Goal: Information Seeking & Learning: Learn about a topic

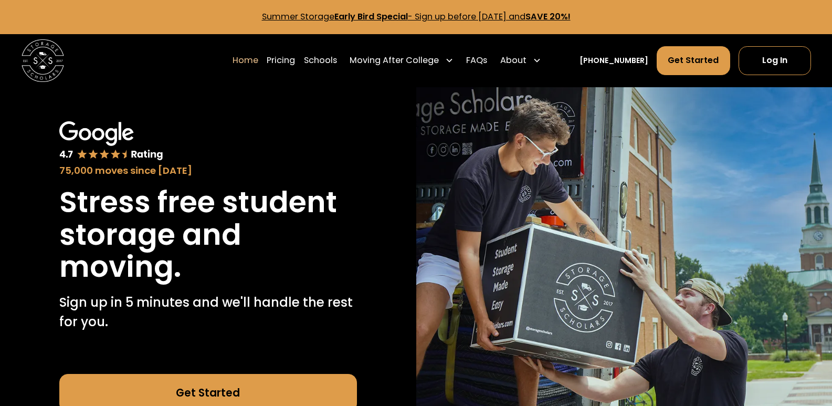
click at [487, 17] on link "Summer Storage Early Bird Special - Sign up before October 1st, 2025 and SAVE 2…" at bounding box center [416, 16] width 309 height 12
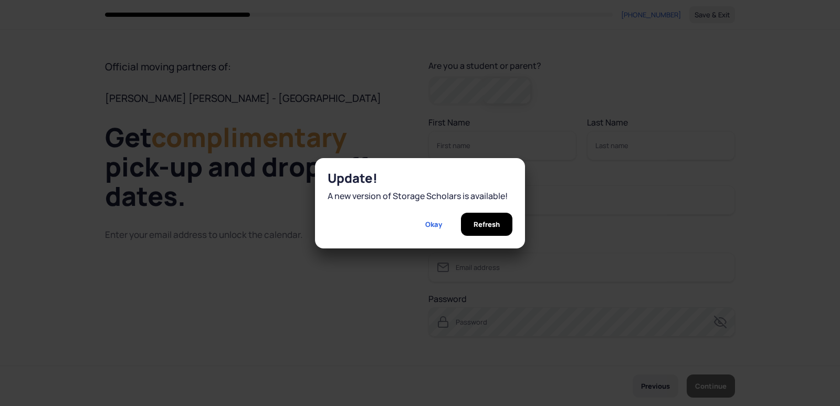
click at [466, 228] on div "Refresh" at bounding box center [486, 224] width 51 height 23
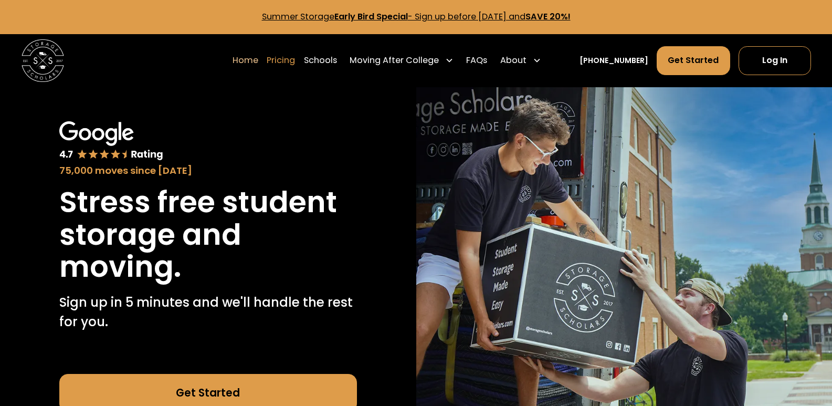
click at [295, 64] on link "Pricing" at bounding box center [281, 61] width 28 height 30
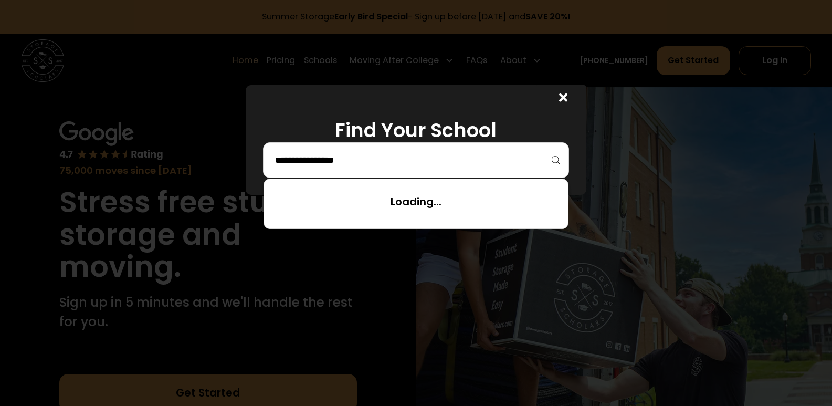
click at [455, 167] on input "search" at bounding box center [416, 160] width 284 height 18
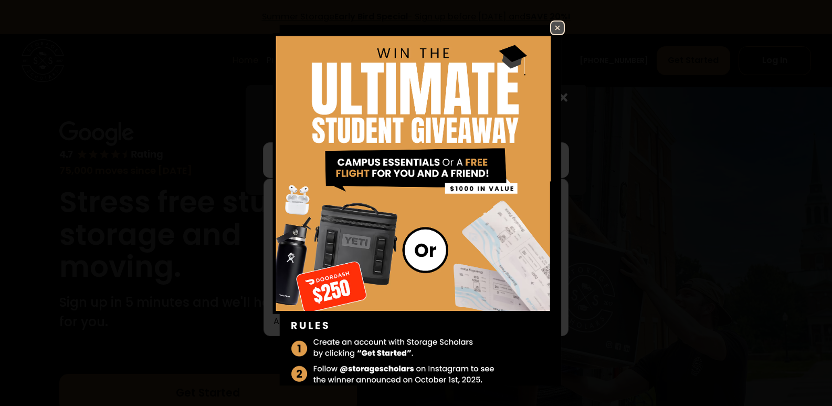
click at [567, 195] on div "Enter Giveaway" at bounding box center [416, 202] width 381 height 365
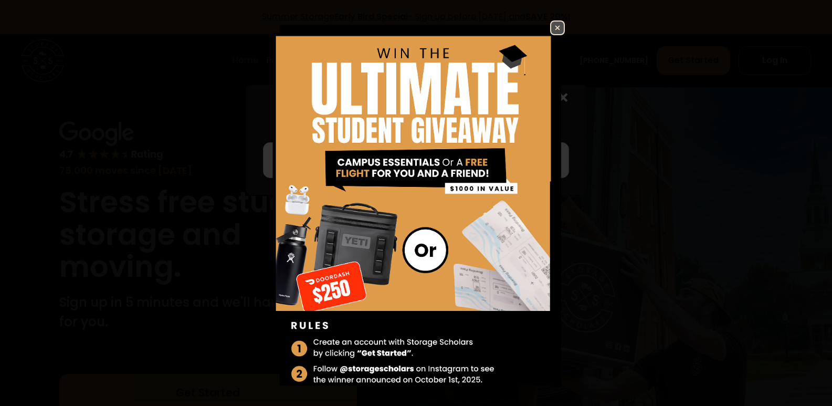
click at [551, 24] on img at bounding box center [557, 28] width 13 height 13
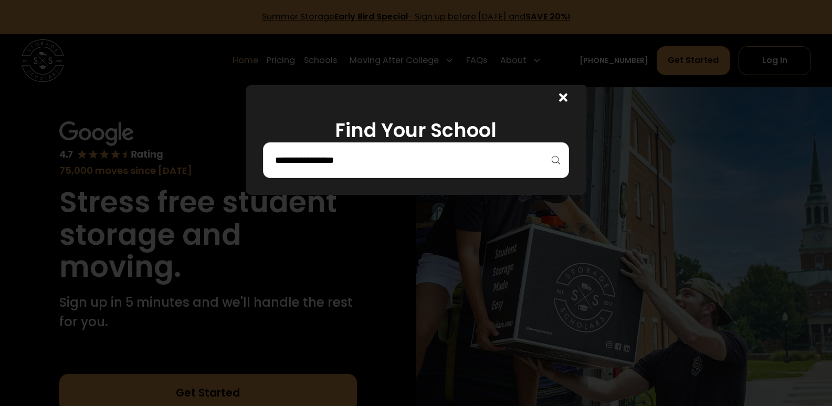
click at [546, 165] on input "search" at bounding box center [416, 160] width 284 height 18
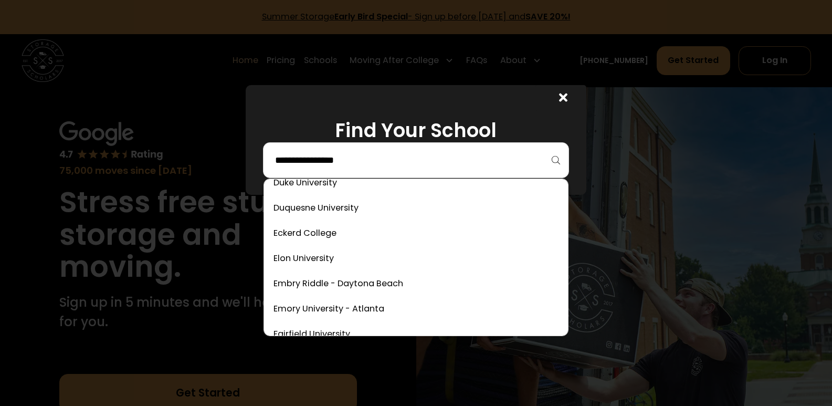
scroll to position [1527, 0]
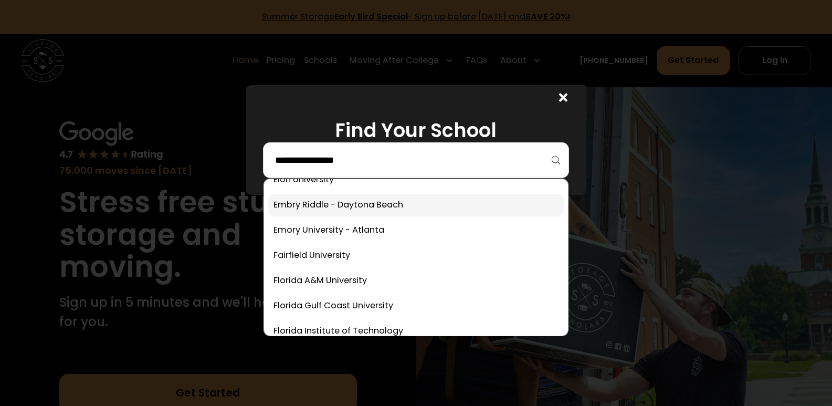
click at [369, 204] on link at bounding box center [416, 205] width 296 height 23
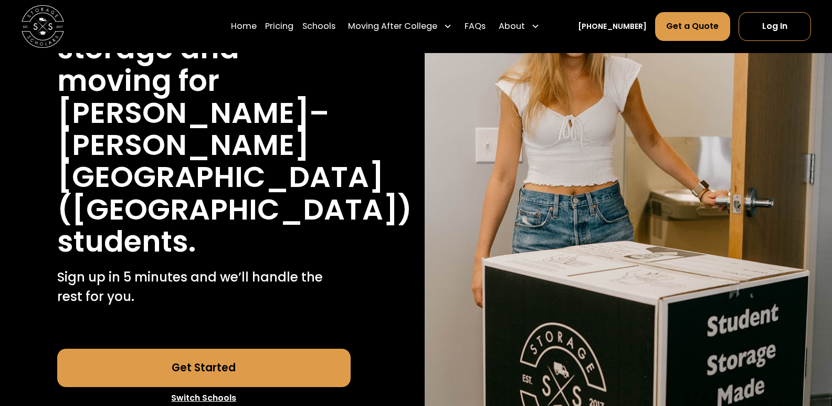
scroll to position [71, 0]
